Goal: Navigation & Orientation: Understand site structure

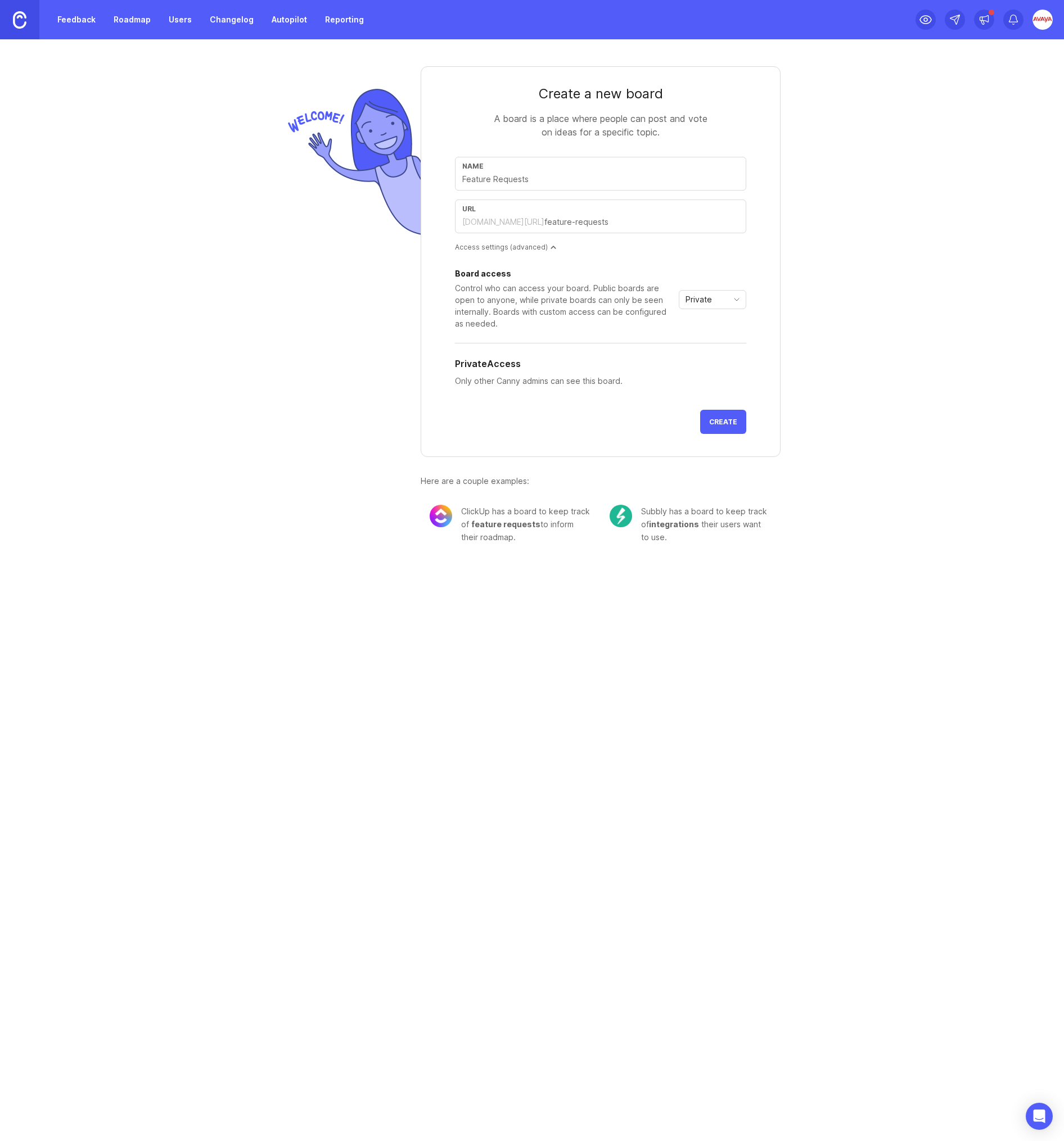
click at [73, 15] on link "Feedback" at bounding box center [76, 20] width 52 height 20
click at [80, 19] on link "Feedback" at bounding box center [76, 20] width 52 height 20
click at [67, 22] on link "Feedback" at bounding box center [76, 20] width 52 height 20
click at [132, 22] on link "Roadmap" at bounding box center [132, 20] width 50 height 20
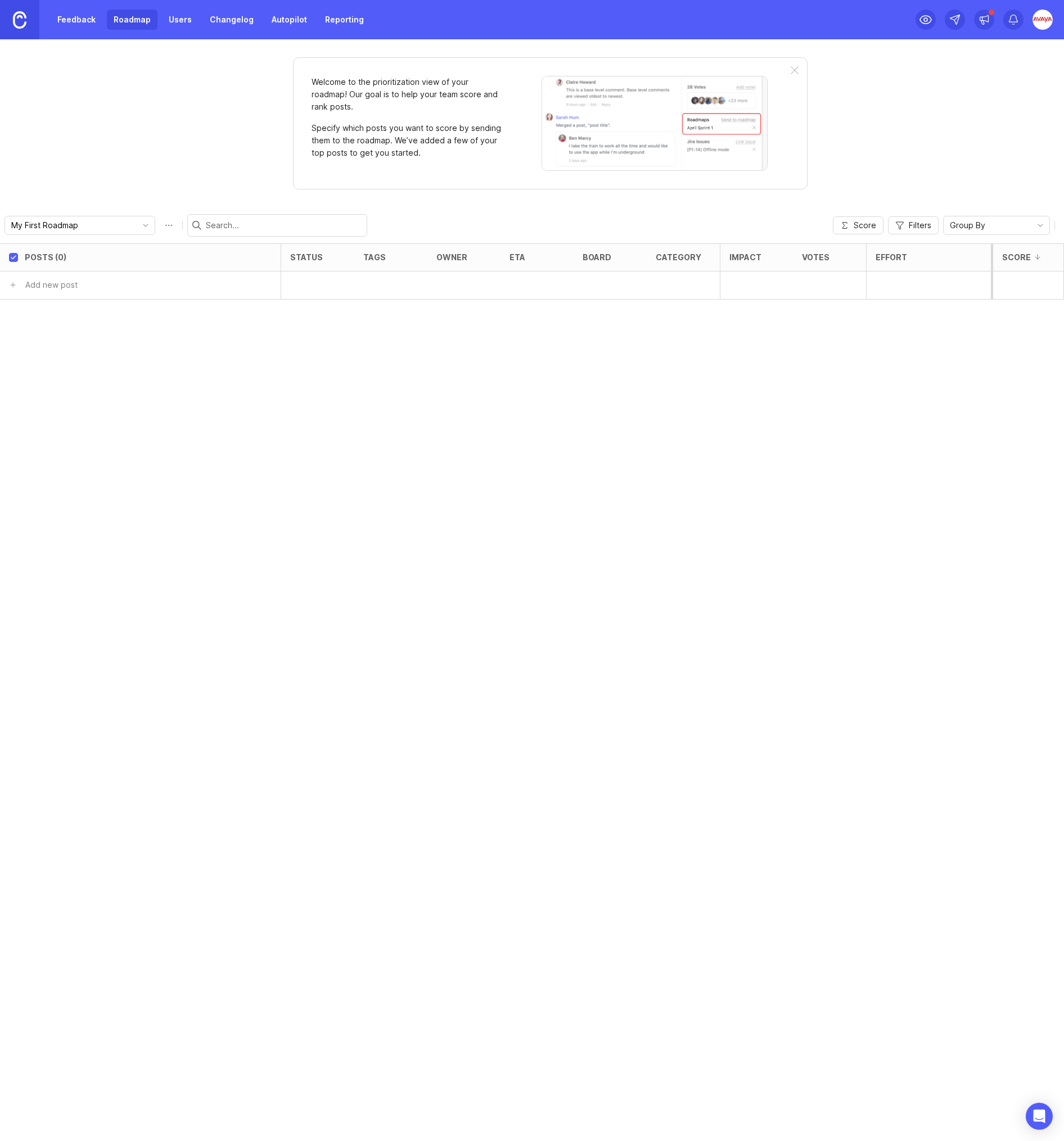
click at [73, 25] on link "Feedback" at bounding box center [76, 20] width 52 height 20
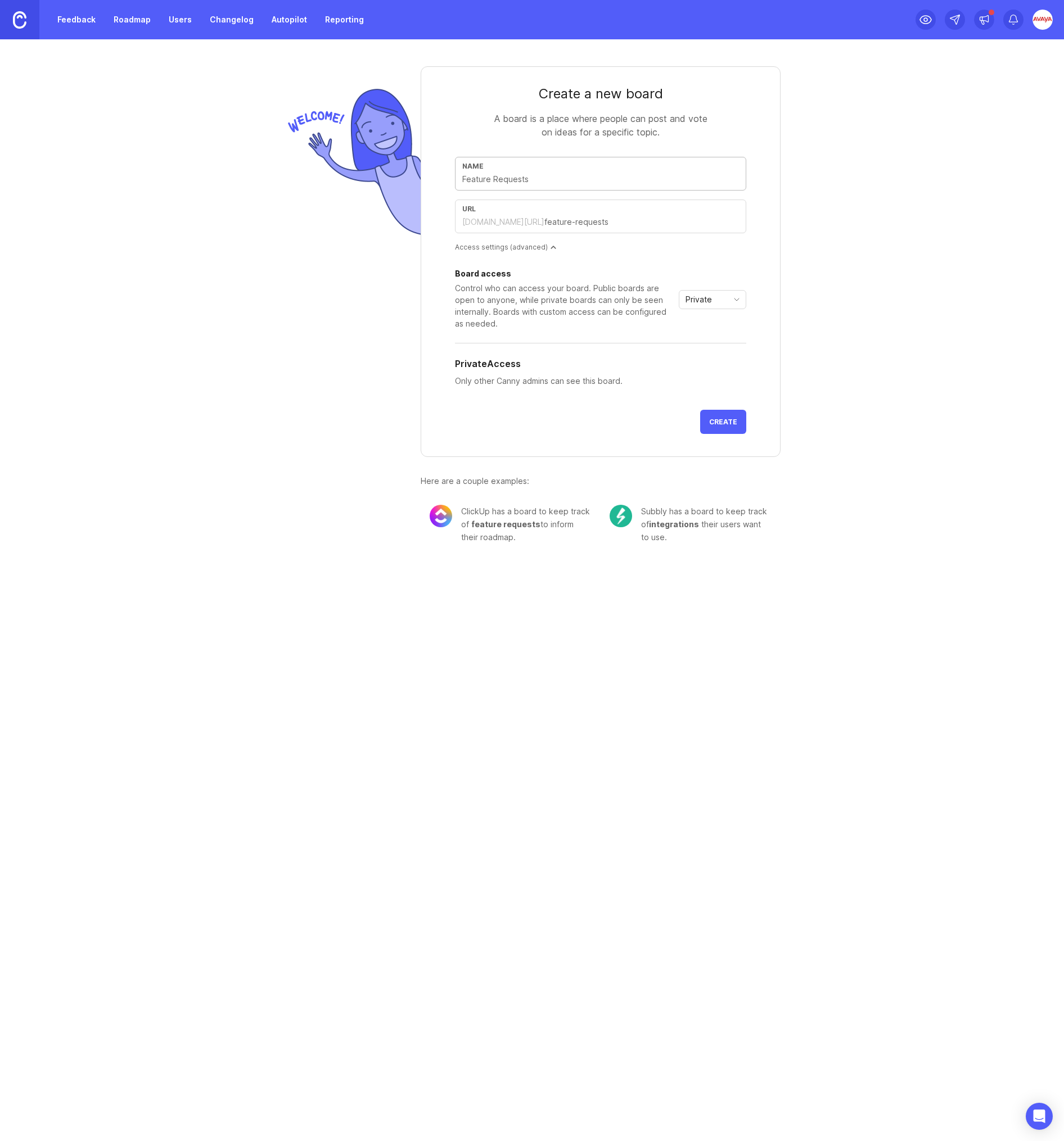
click at [1041, 17] on img at bounding box center [1042, 20] width 20 height 20
click at [17, 20] on img at bounding box center [19, 20] width 13 height 17
click at [1050, 13] on div at bounding box center [1042, 20] width 20 height 20
click at [986, 162] on p "Logout" at bounding box center [982, 164] width 27 height 11
click at [93, 17] on link "Feedback" at bounding box center [76, 20] width 52 height 20
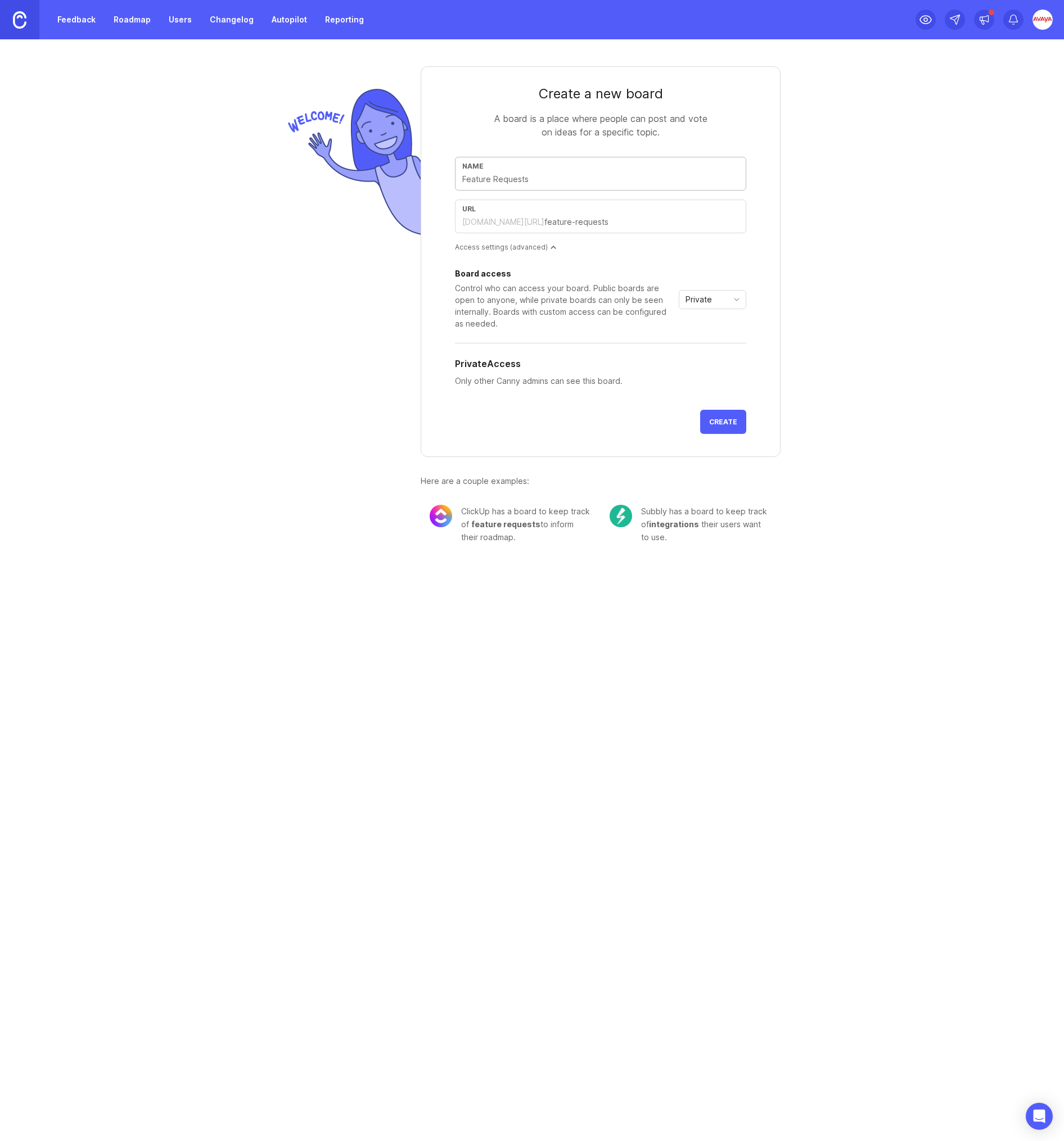
click at [85, 19] on link "Feedback" at bounding box center [76, 20] width 52 height 20
click at [141, 18] on link "Roadmap" at bounding box center [132, 20] width 50 height 20
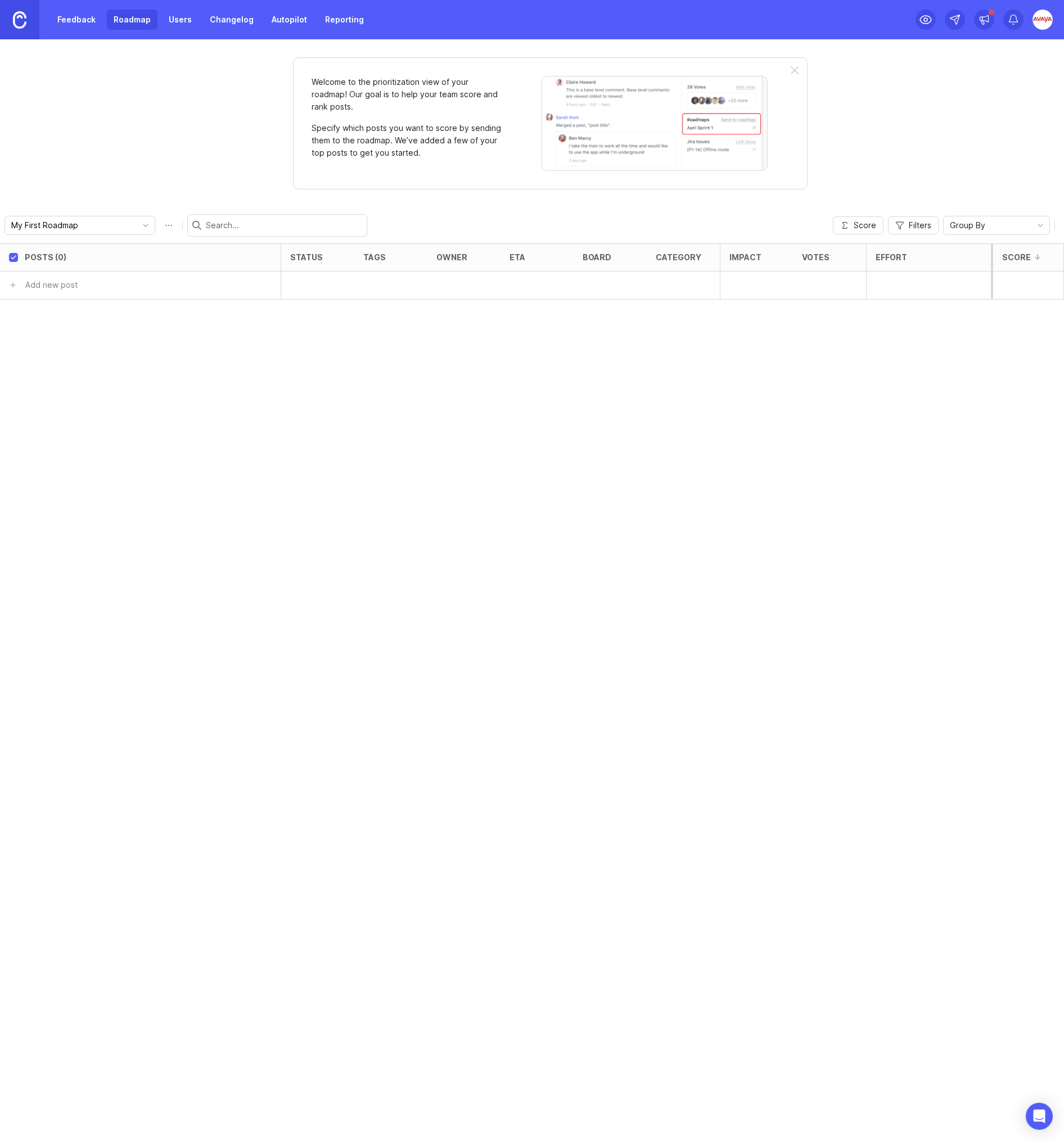
click at [183, 19] on link "Users" at bounding box center [180, 20] width 36 height 20
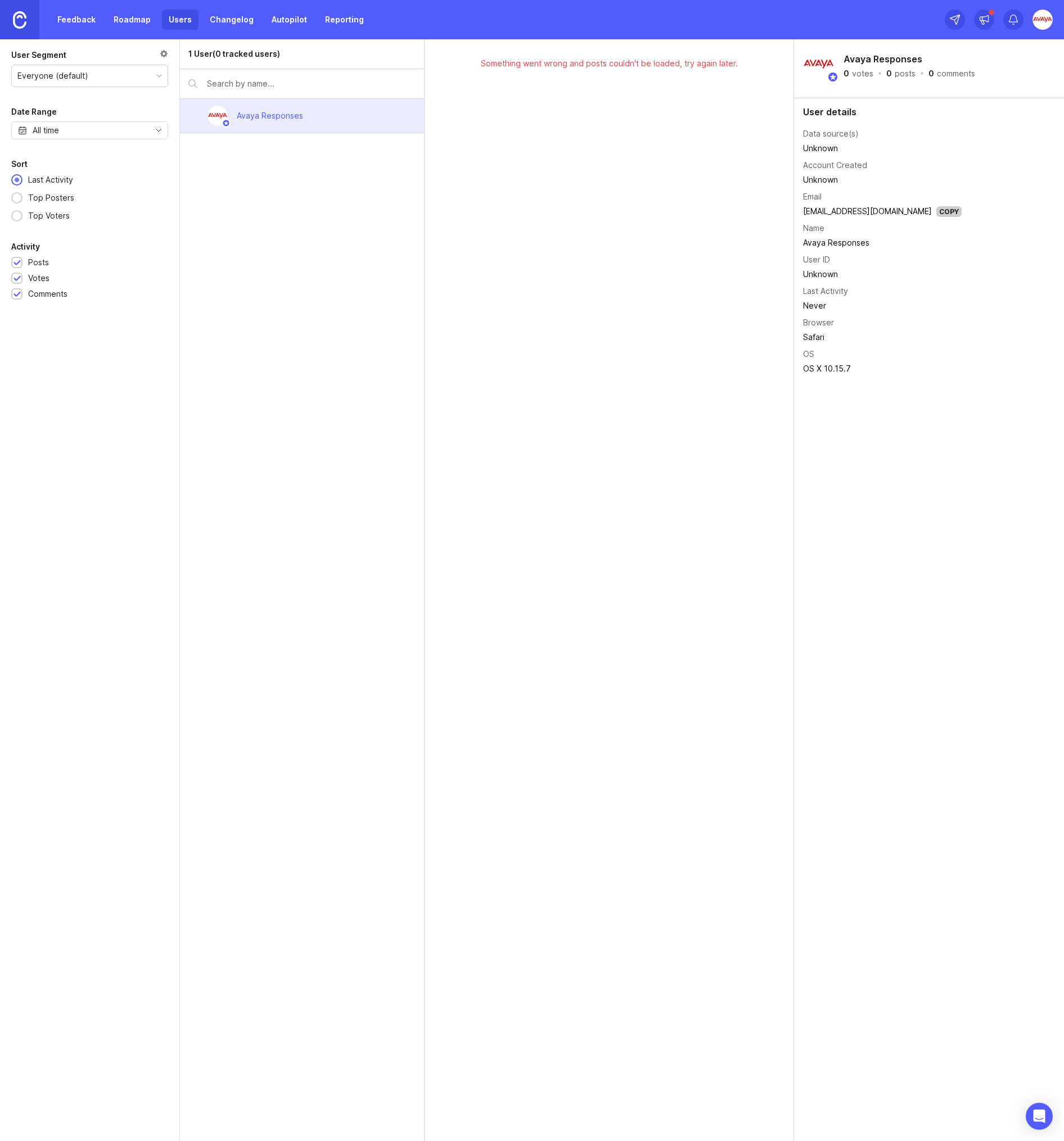
click at [259, 122] on div "Avaya Responses" at bounding box center [269, 115] width 85 height 24
click at [233, 21] on link "Changelog" at bounding box center [232, 20] width 57 height 20
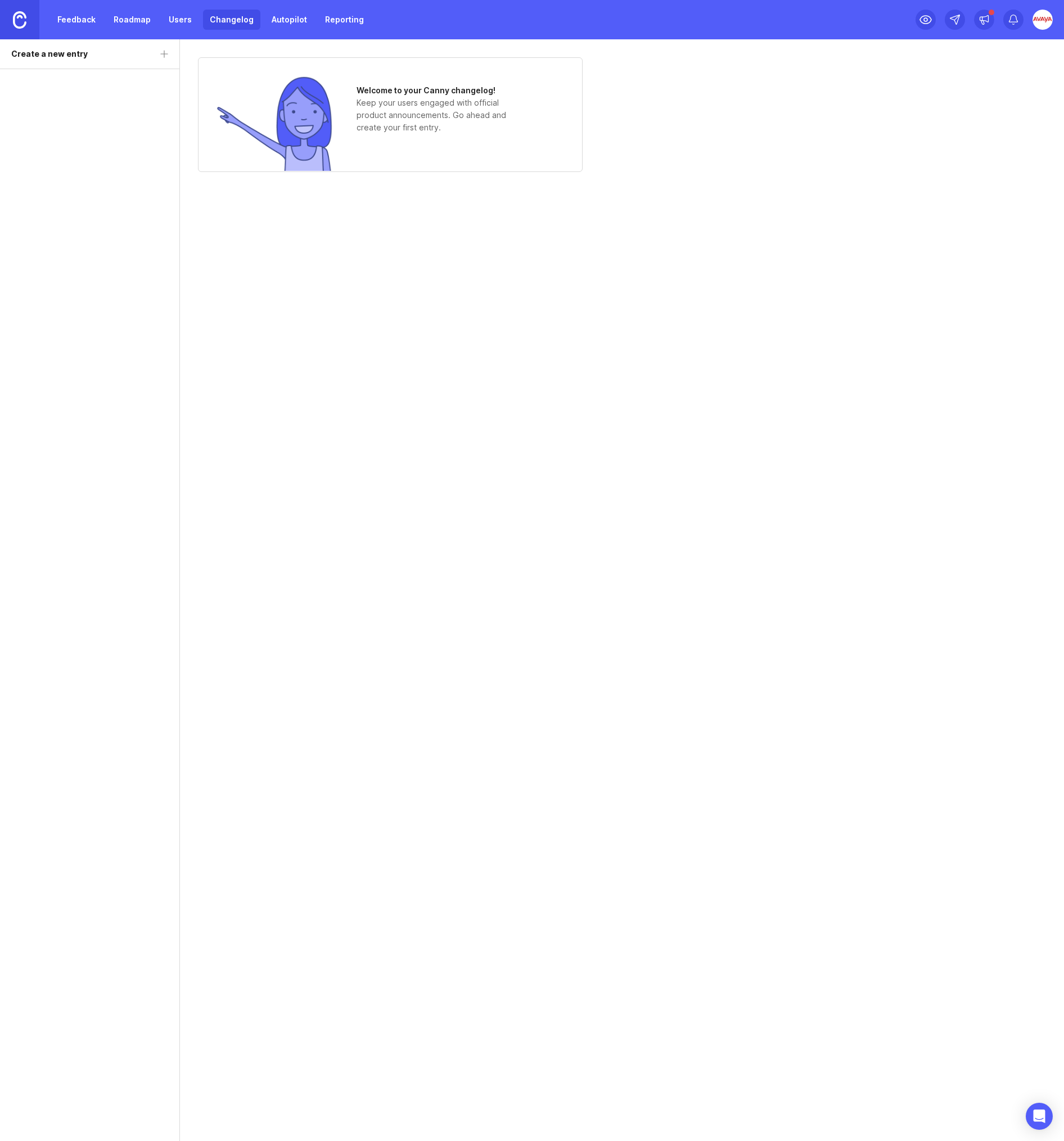
click at [328, 22] on link "Reporting" at bounding box center [344, 20] width 52 height 20
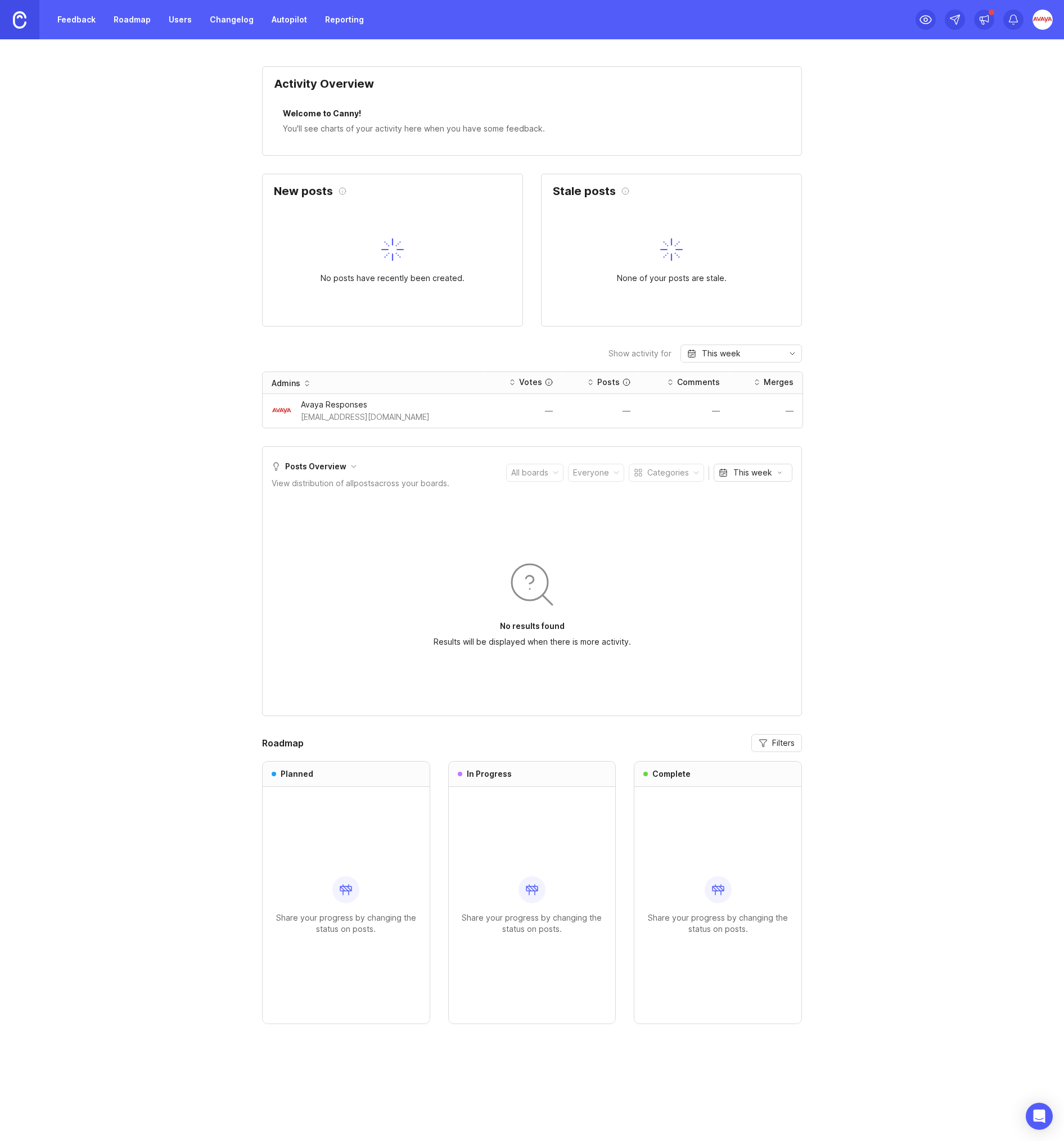
click at [130, 18] on link "Roadmap" at bounding box center [132, 20] width 50 height 20
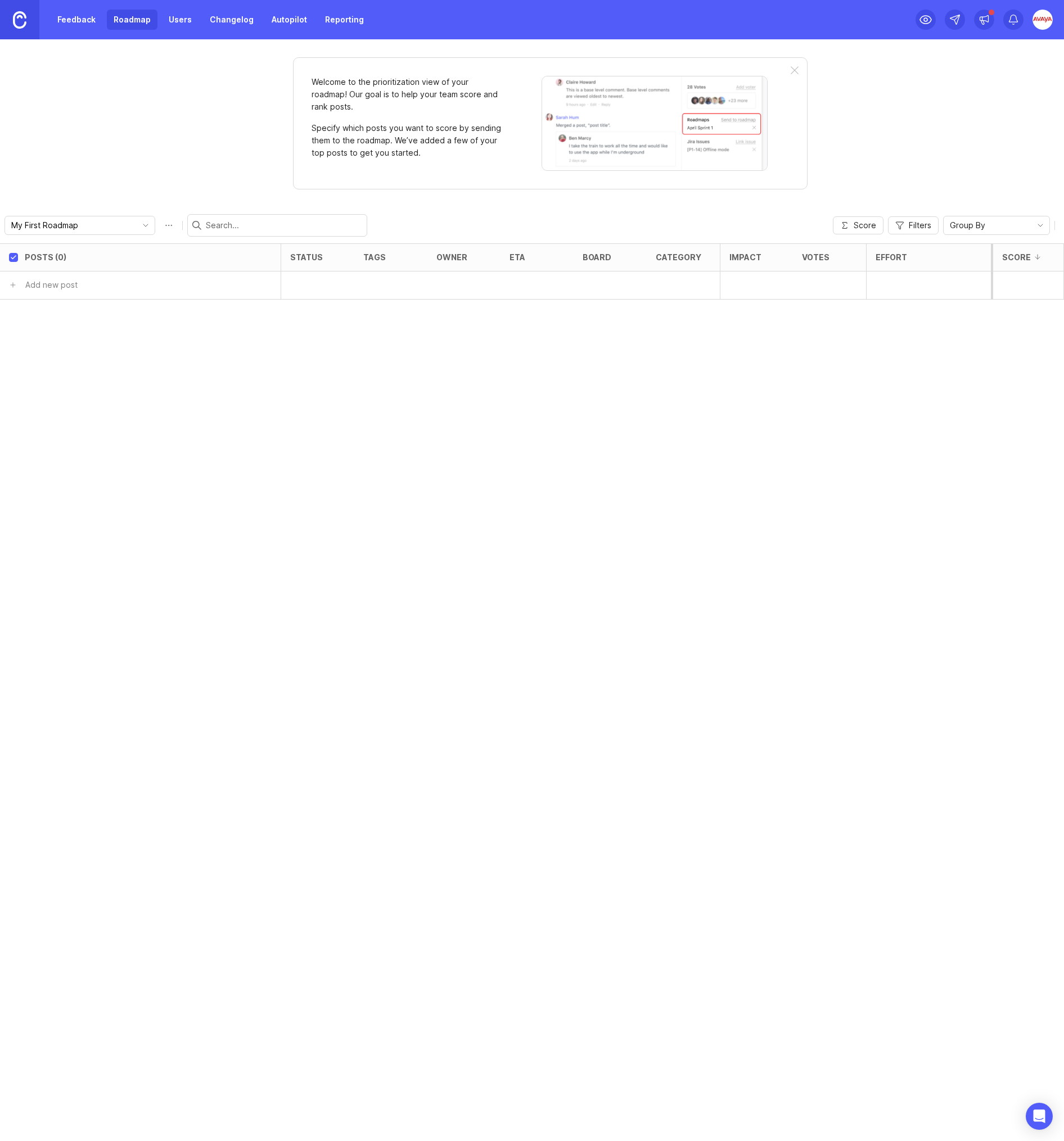
click at [82, 22] on link "Feedback" at bounding box center [76, 20] width 52 height 20
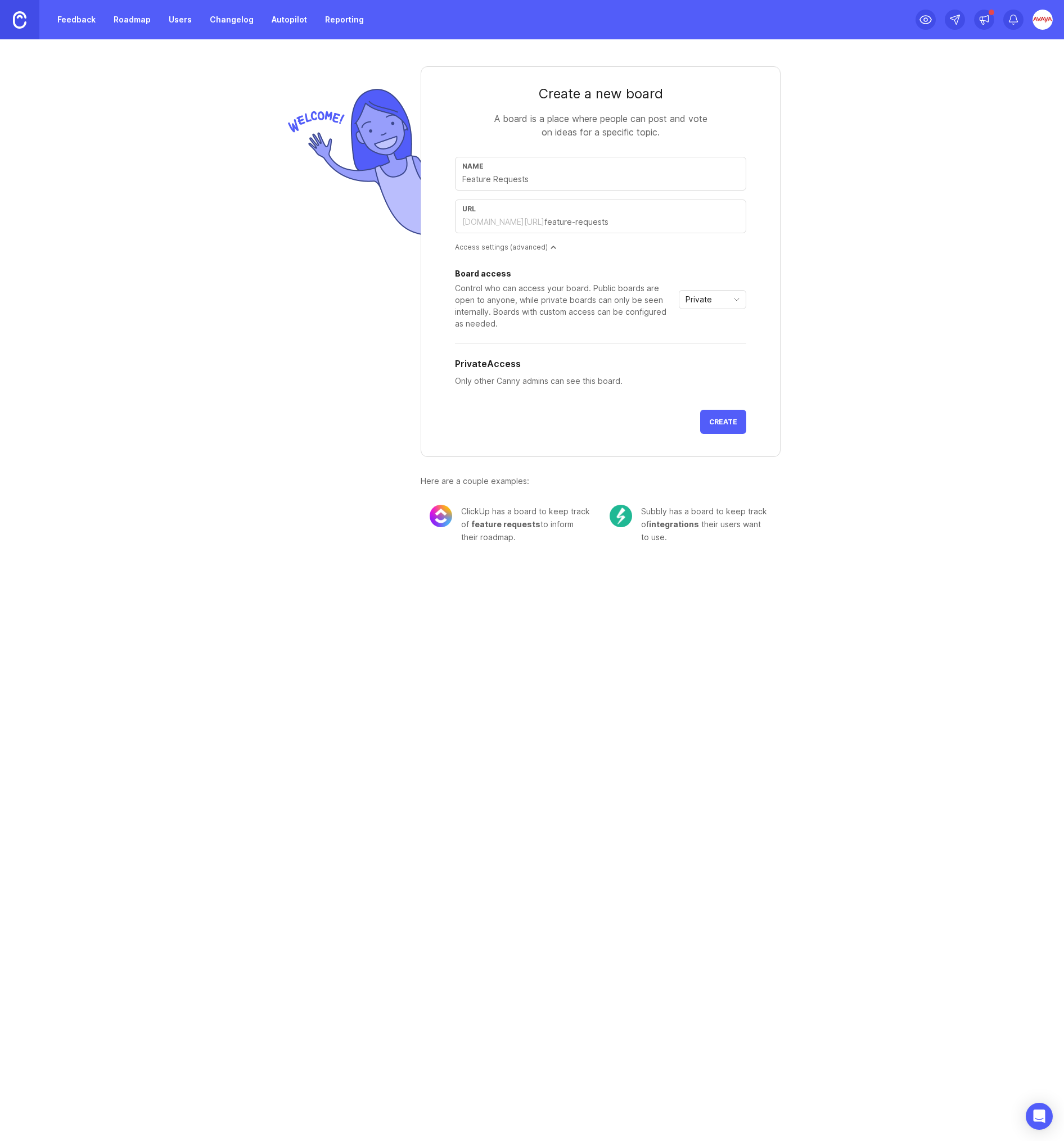
click at [1047, 17] on img at bounding box center [1042, 20] width 20 height 20
click at [1001, 169] on div "Logout" at bounding box center [1002, 164] width 113 height 18
